Goal: Information Seeking & Learning: Learn about a topic

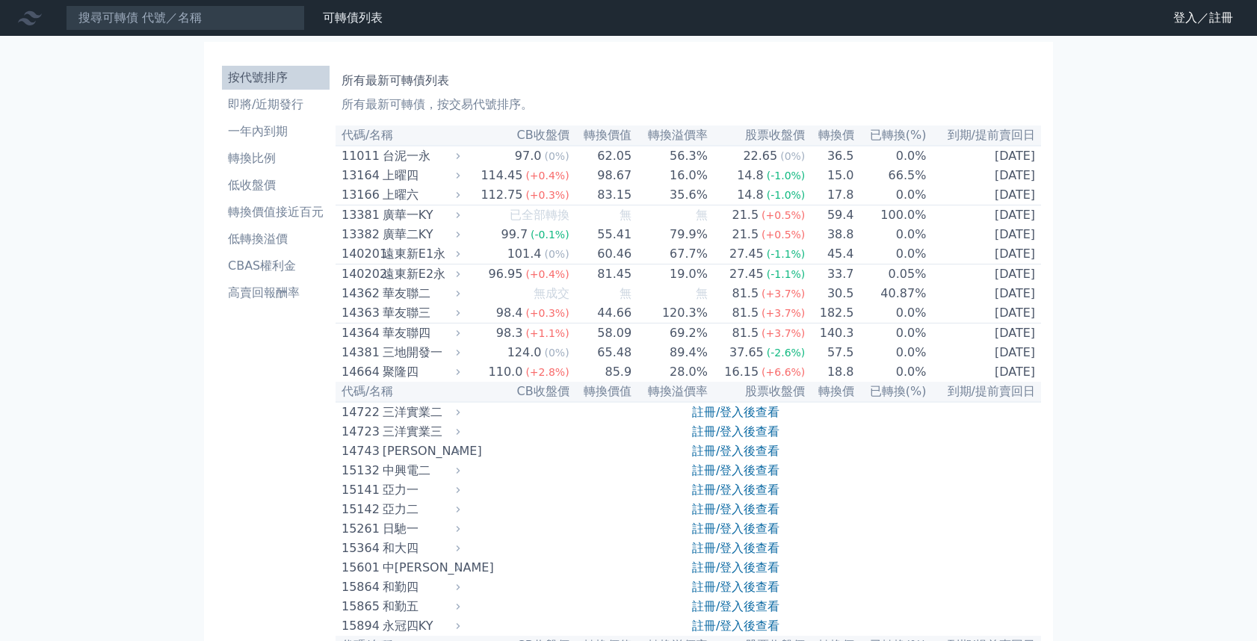
click at [0, 0] on icon at bounding box center [0, 0] width 0 height 0
click at [0, 0] on link "可轉債列表" at bounding box center [0, 0] width 0 height 0
click at [1220, 21] on div "可轉債列表 財務數據 登入／註冊 登入／註冊" at bounding box center [1201, 18] width 111 height 24
click at [0, 0] on icon at bounding box center [0, 0] width 0 height 0
click at [0, 0] on link "登入／註冊" at bounding box center [0, 0] width 0 height 0
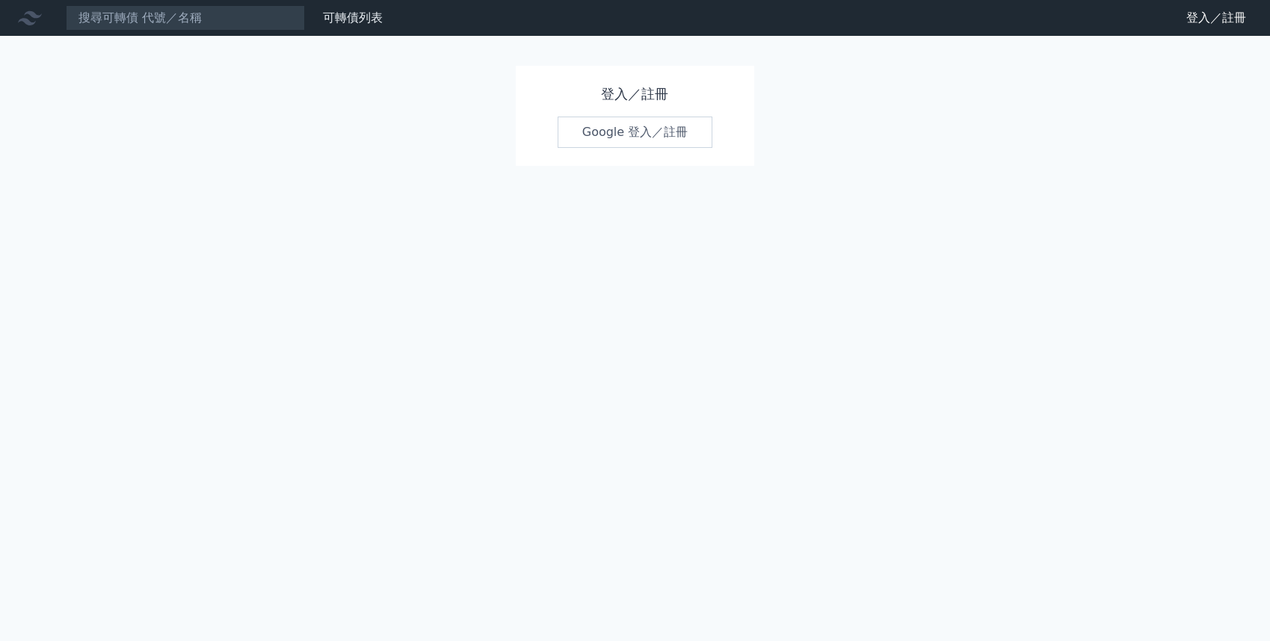
click at [616, 137] on link "Google 登入／註冊" at bounding box center [635, 132] width 155 height 31
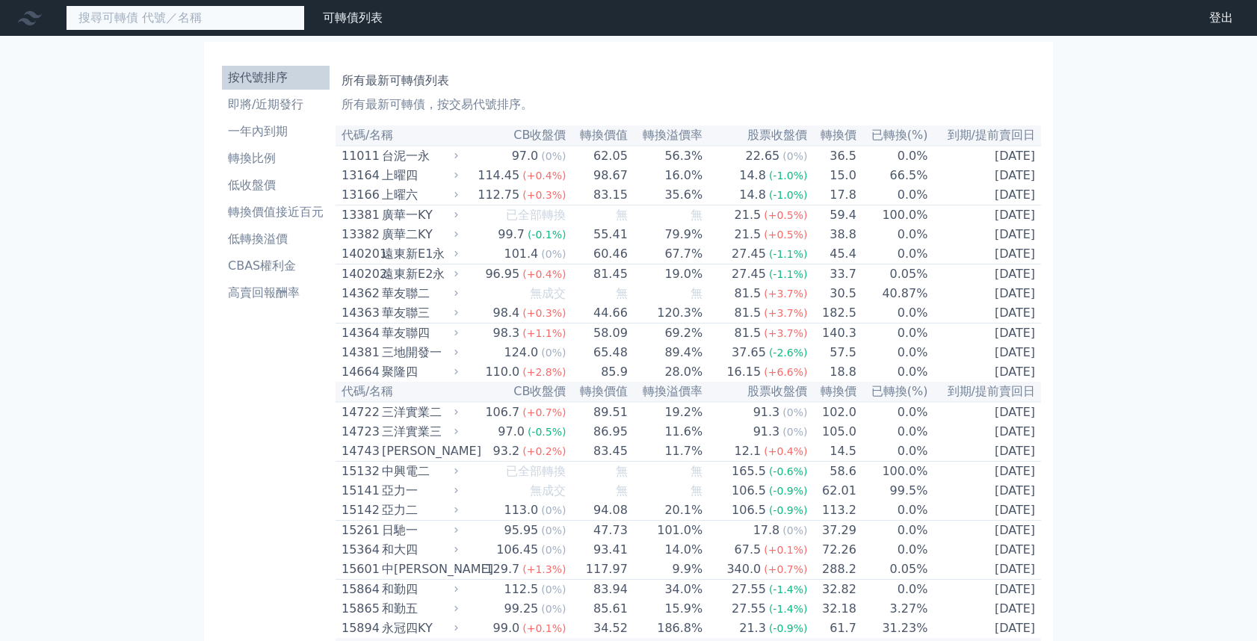
click at [163, 16] on input at bounding box center [185, 17] width 239 height 25
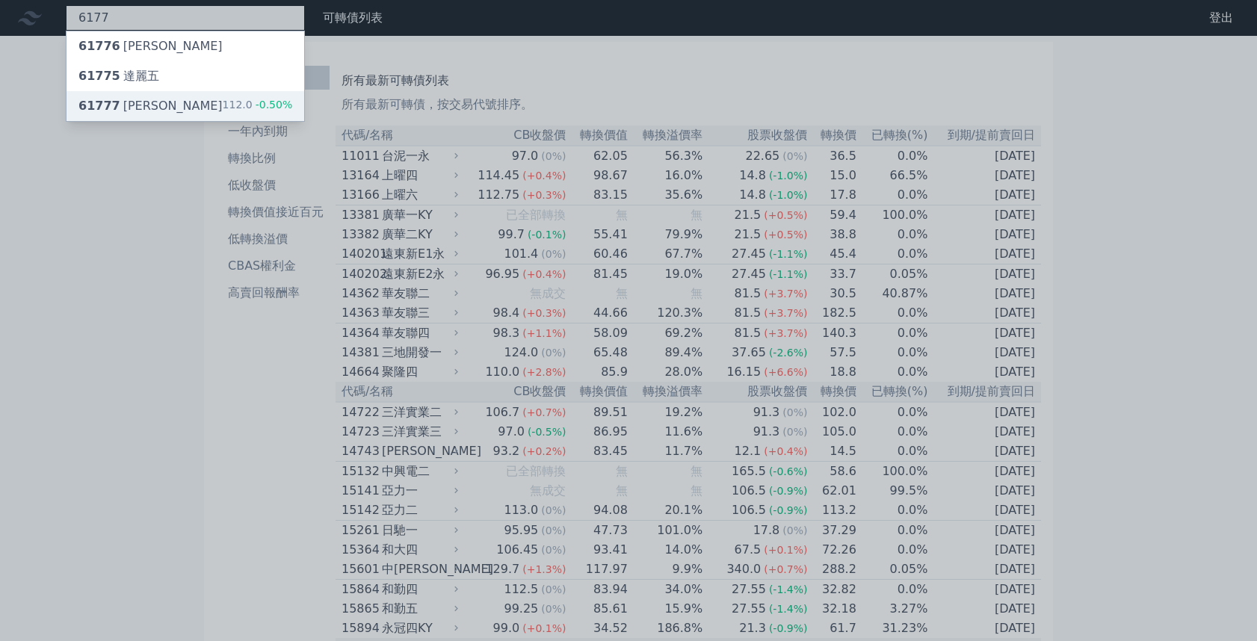
type input "6177"
click at [129, 100] on div "61777 達麗七 112.0 -0.50%" at bounding box center [186, 106] width 238 height 30
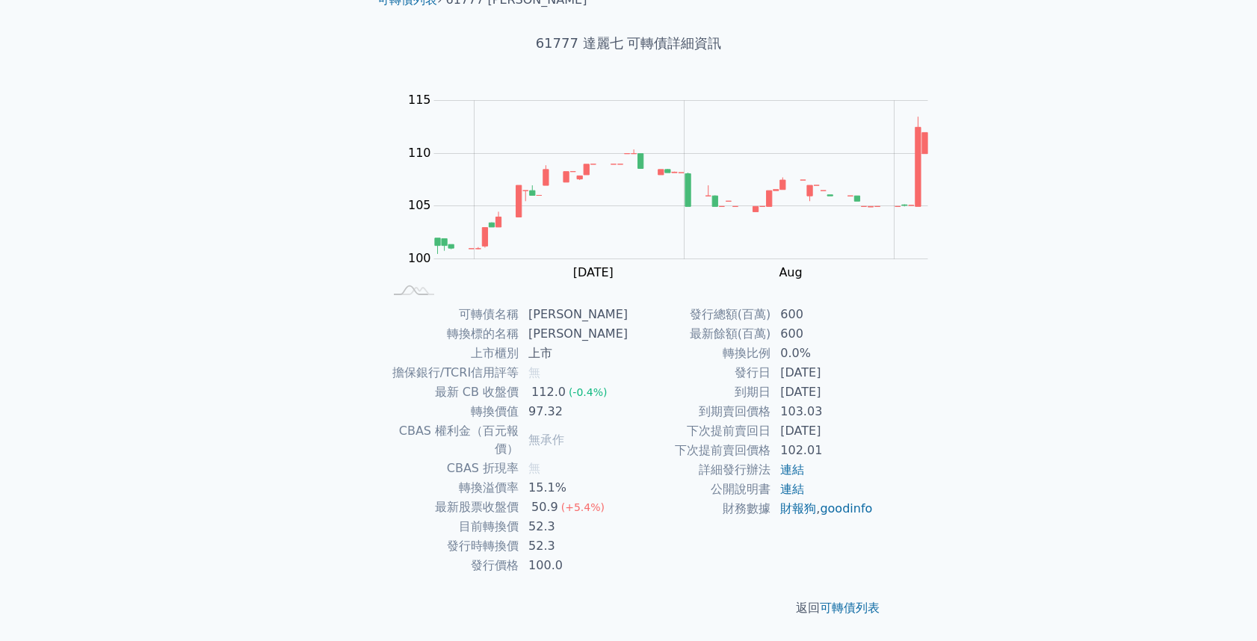
scroll to position [160, 0]
drag, startPoint x: 635, startPoint y: 488, endPoint x: 700, endPoint y: 489, distance: 65.0
click at [771, 383] on td "2025-06-25" at bounding box center [822, 372] width 102 height 19
drag, startPoint x: 699, startPoint y: 510, endPoint x: 625, endPoint y: 507, distance: 74.0
click at [629, 402] on tr "到期日 2028-06-25" at bounding box center [751, 392] width 245 height 19
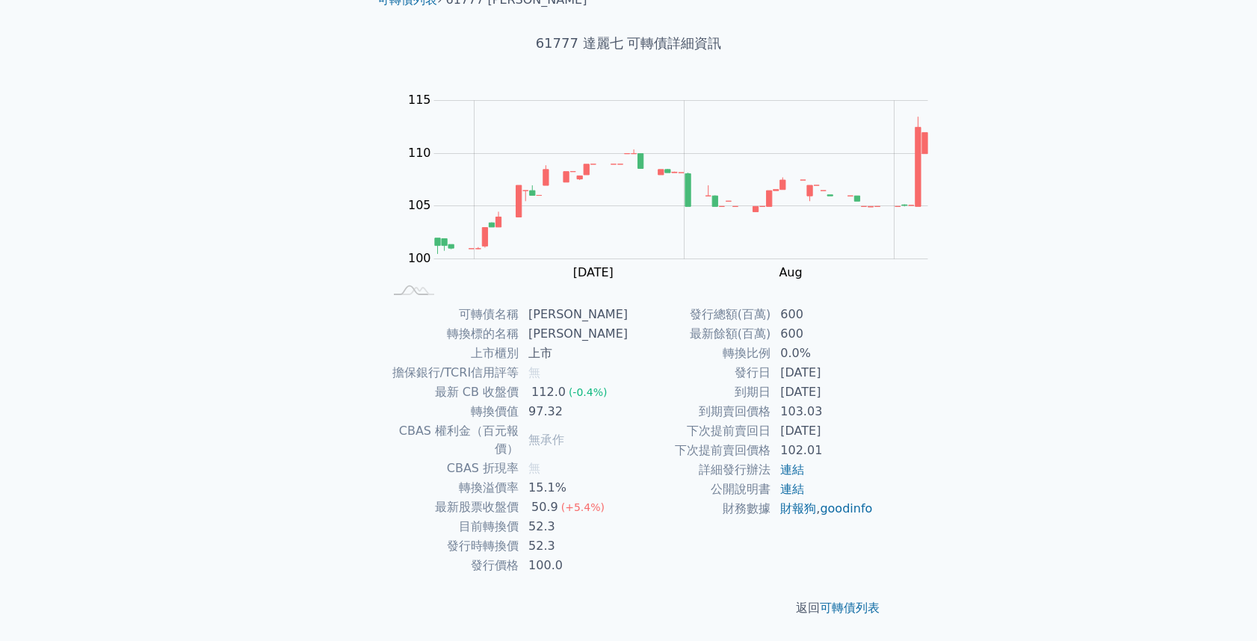
scroll to position [200, 0]
drag, startPoint x: 591, startPoint y: 313, endPoint x: 660, endPoint y: 323, distance: 69.4
click at [629, 478] on tr "轉換溢價率 15.1%" at bounding box center [505, 487] width 245 height 19
drag, startPoint x: 625, startPoint y: 333, endPoint x: 661, endPoint y: 349, distance: 39.2
click at [629, 349] on tbody "可轉債名稱 達麗七 轉換標的名稱 達麗 上市櫃別 上市 擔保銀行/TCRI信用評等 無 最新 CB 收盤價 112.0 (-0.4%) 轉換價值 97.32 …" at bounding box center [505, 440] width 245 height 271
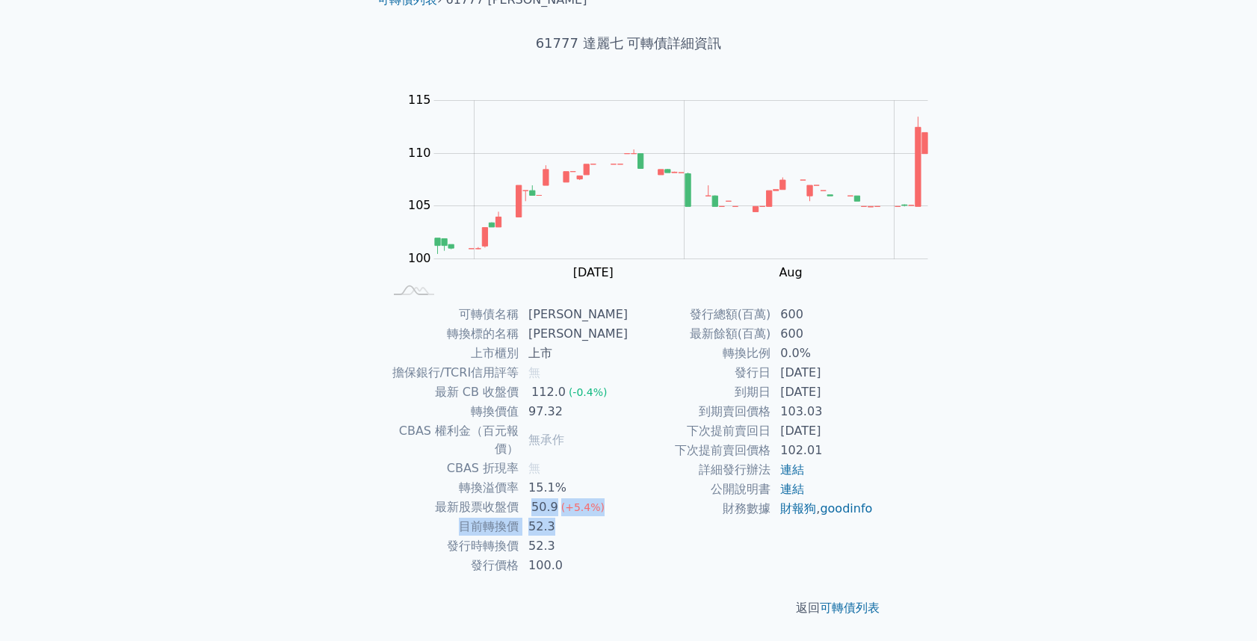
scroll to position [0, 0]
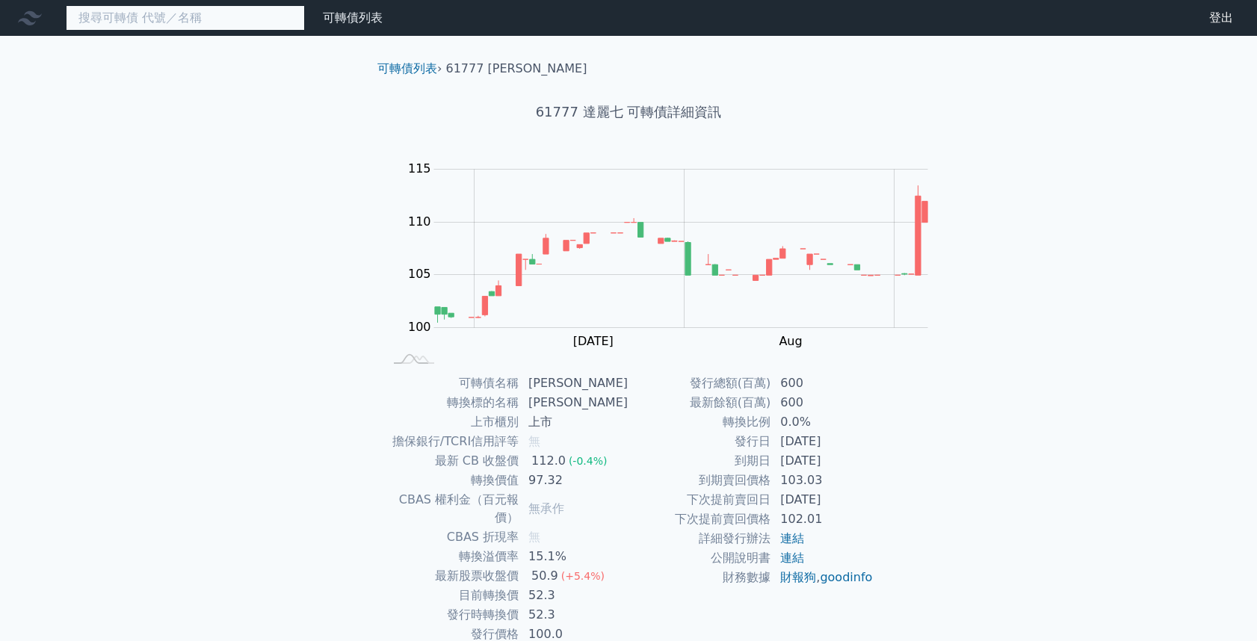
click at [100, 19] on input at bounding box center [185, 17] width 239 height 25
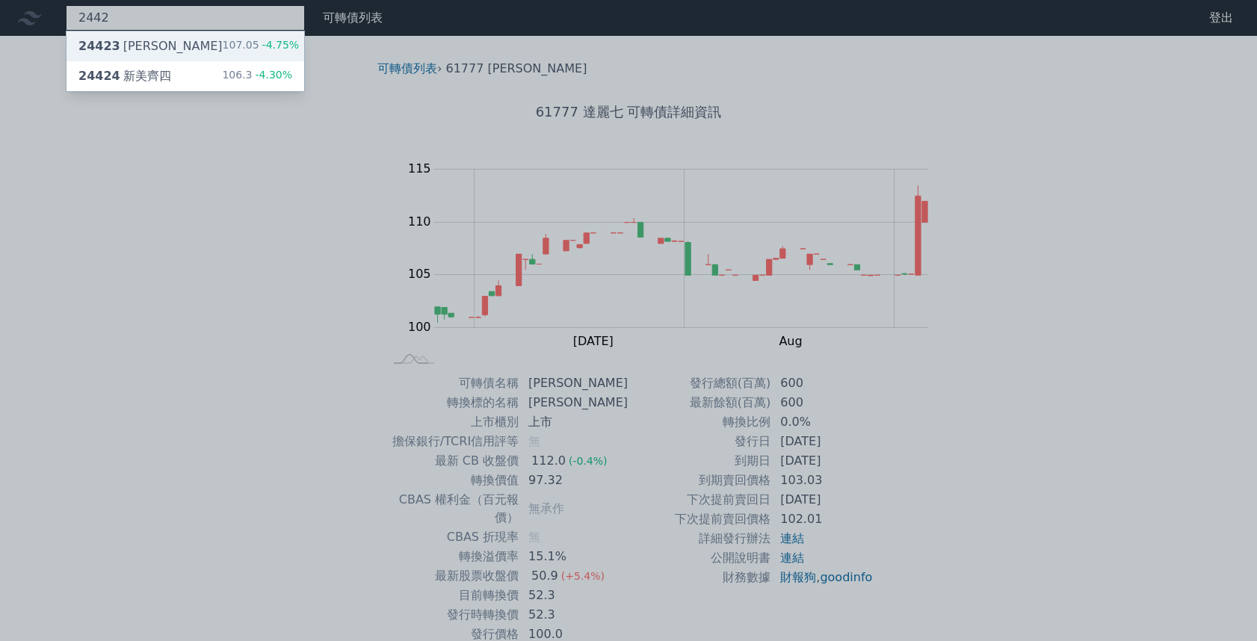
type input "2442"
click at [223, 39] on div "107.05 -4.75%" at bounding box center [261, 46] width 77 height 18
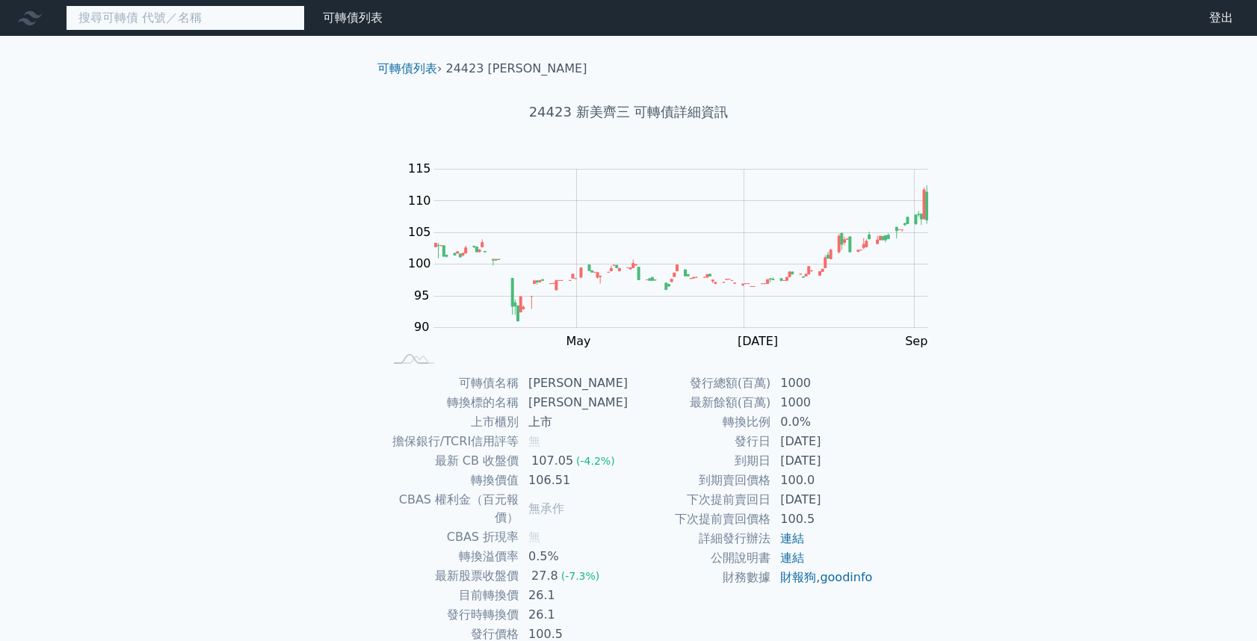
click at [99, 21] on input at bounding box center [185, 17] width 239 height 25
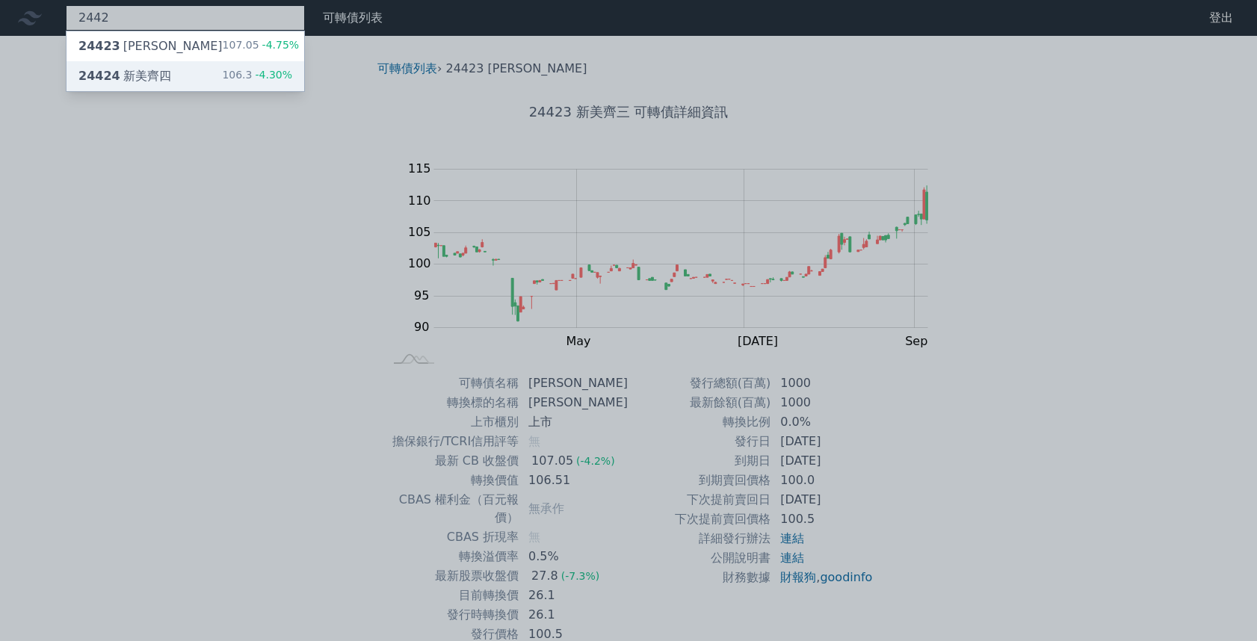
type input "2442"
click at [143, 74] on div "24424 新美齊四 106.3 -4.30%" at bounding box center [186, 76] width 238 height 30
